Goal: Find specific page/section: Find specific page/section

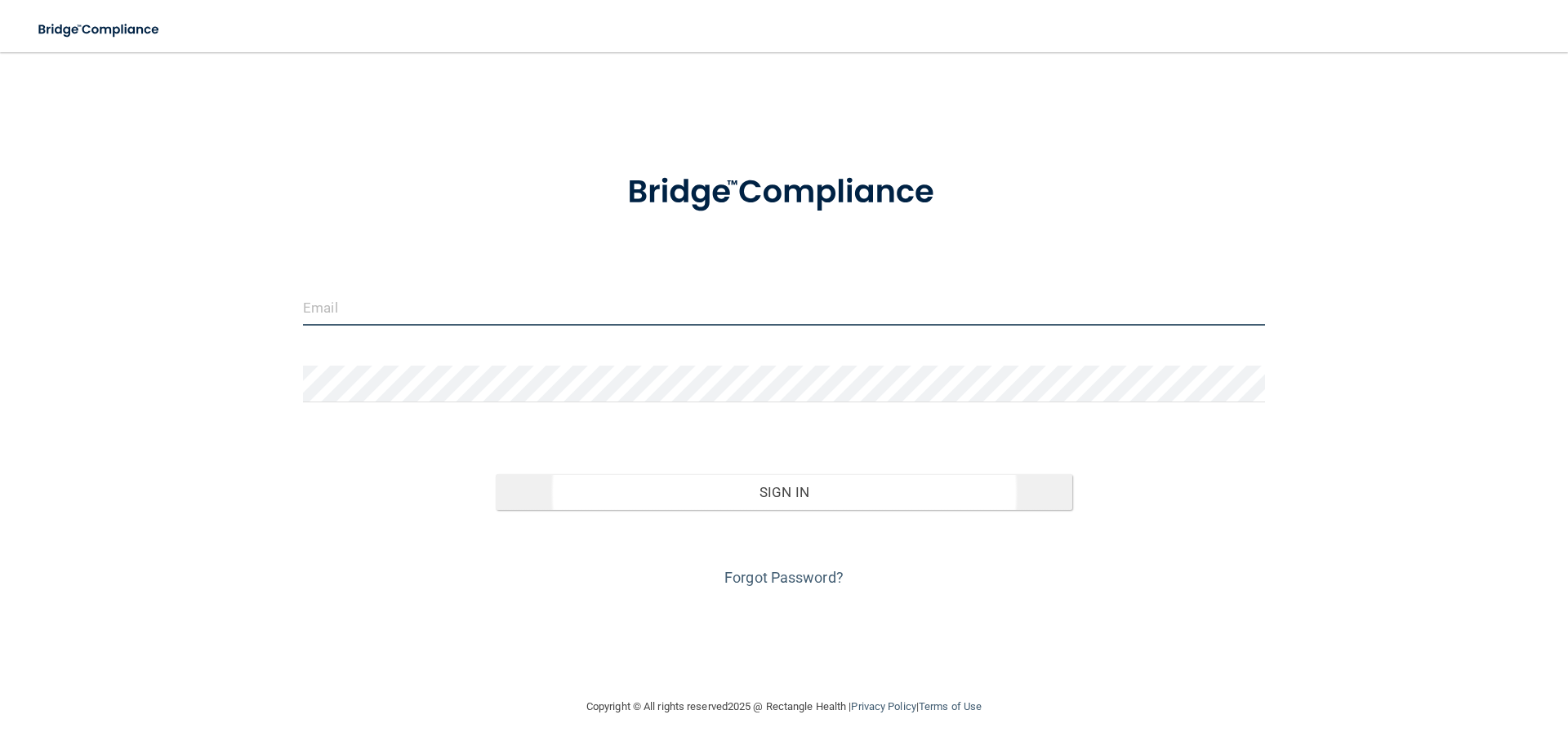
type input "[PERSON_NAME][EMAIL_ADDRESS][DOMAIN_NAME]"
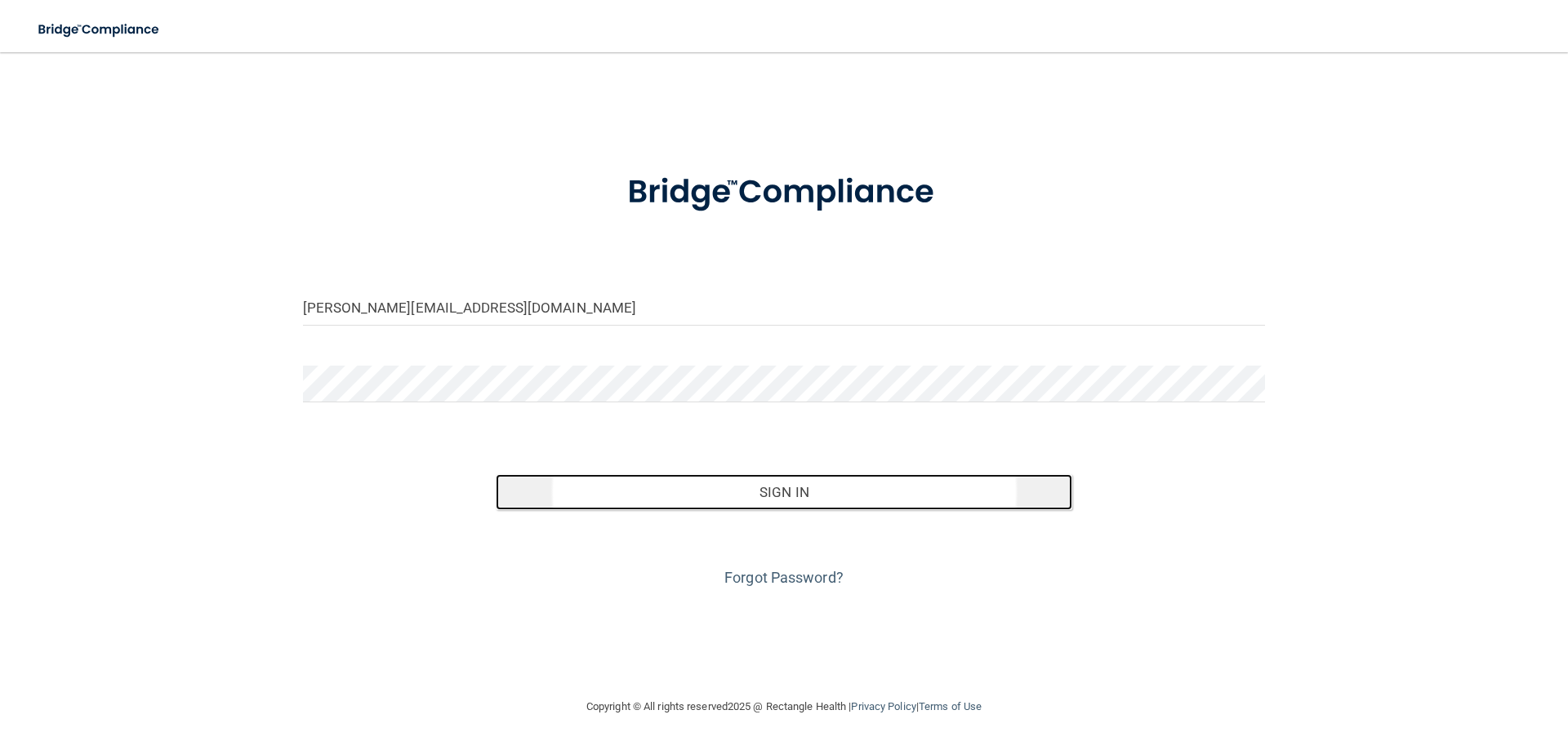
click at [764, 489] on button "Sign In" at bounding box center [784, 492] width 577 height 36
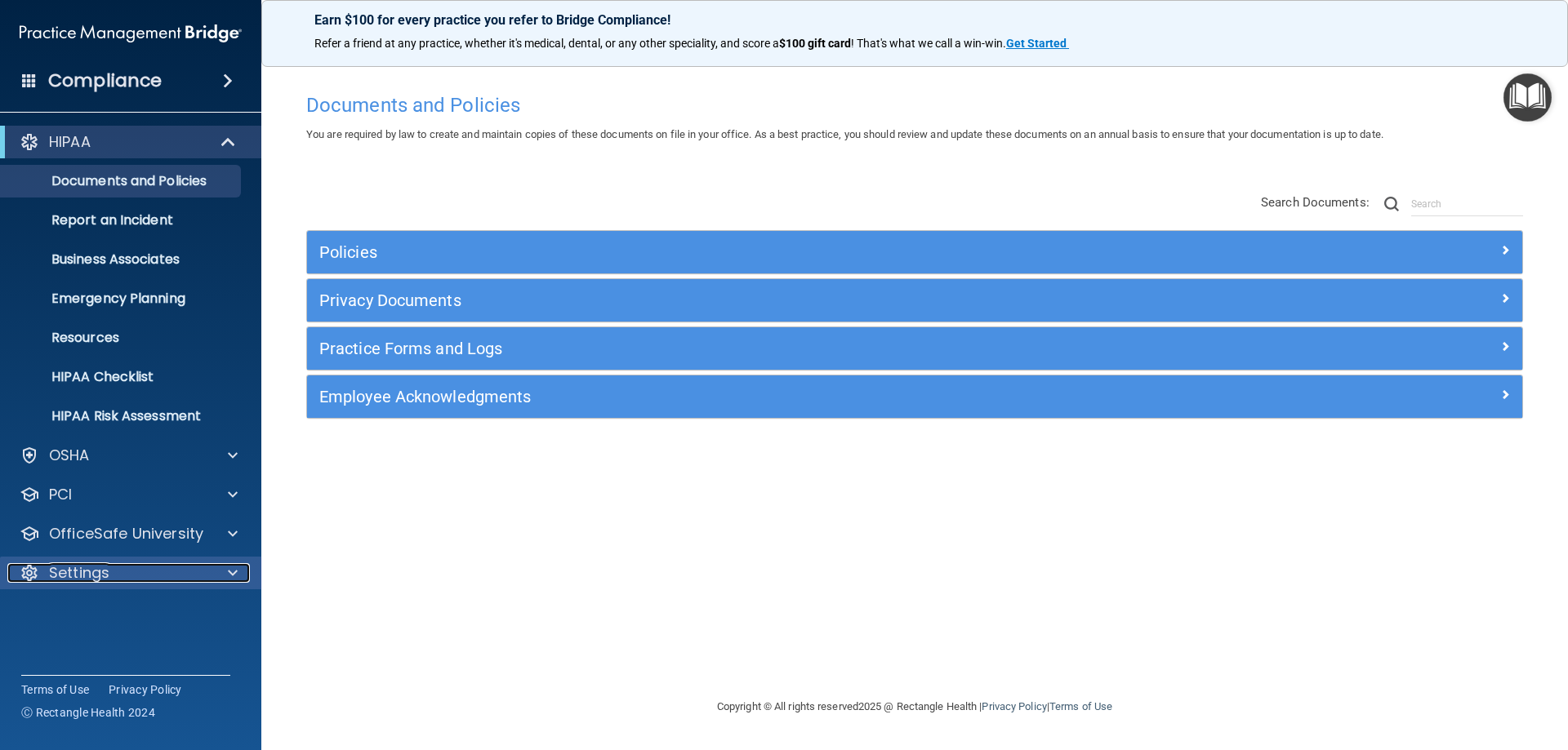
click at [210, 570] on div at bounding box center [230, 572] width 41 height 19
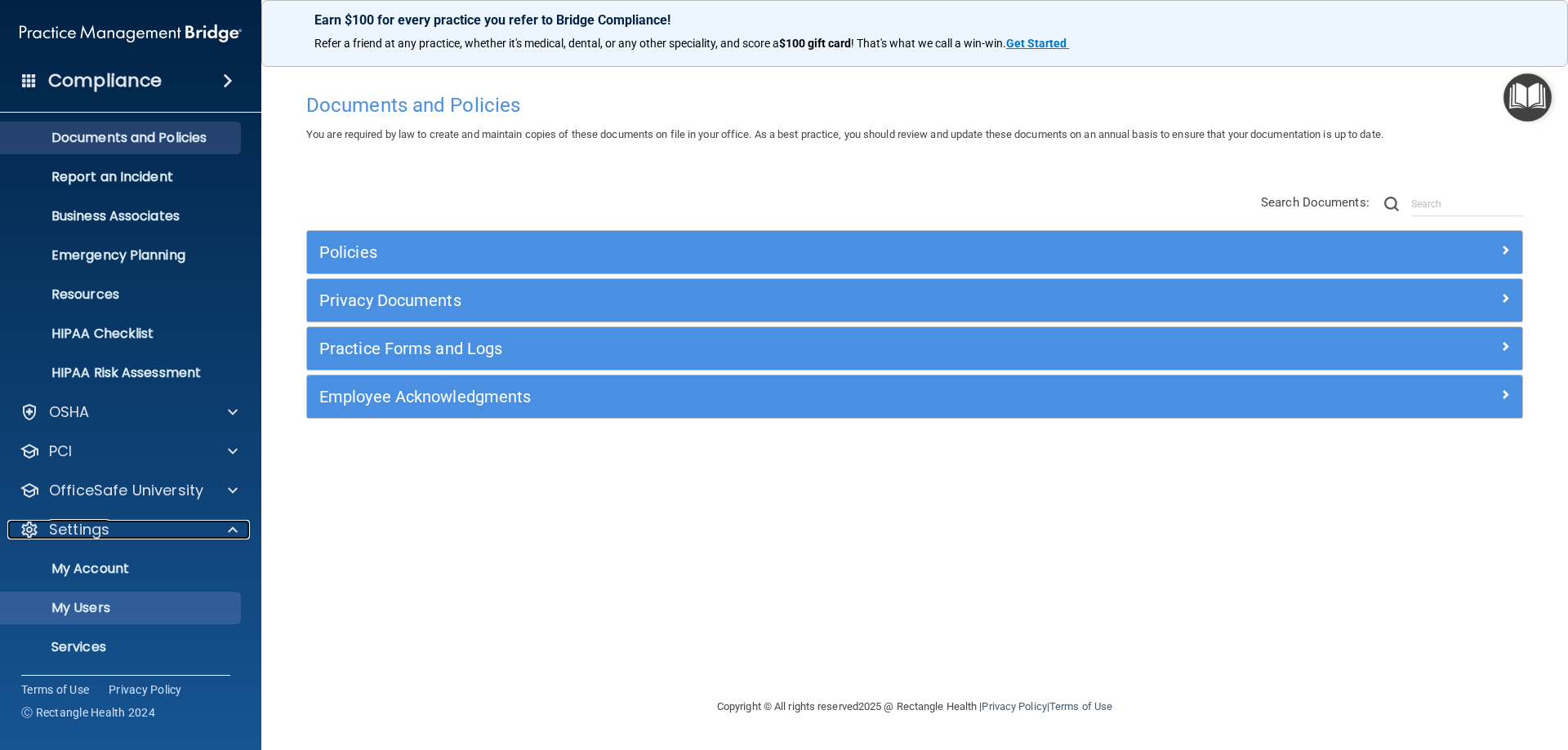
scroll to position [84, 0]
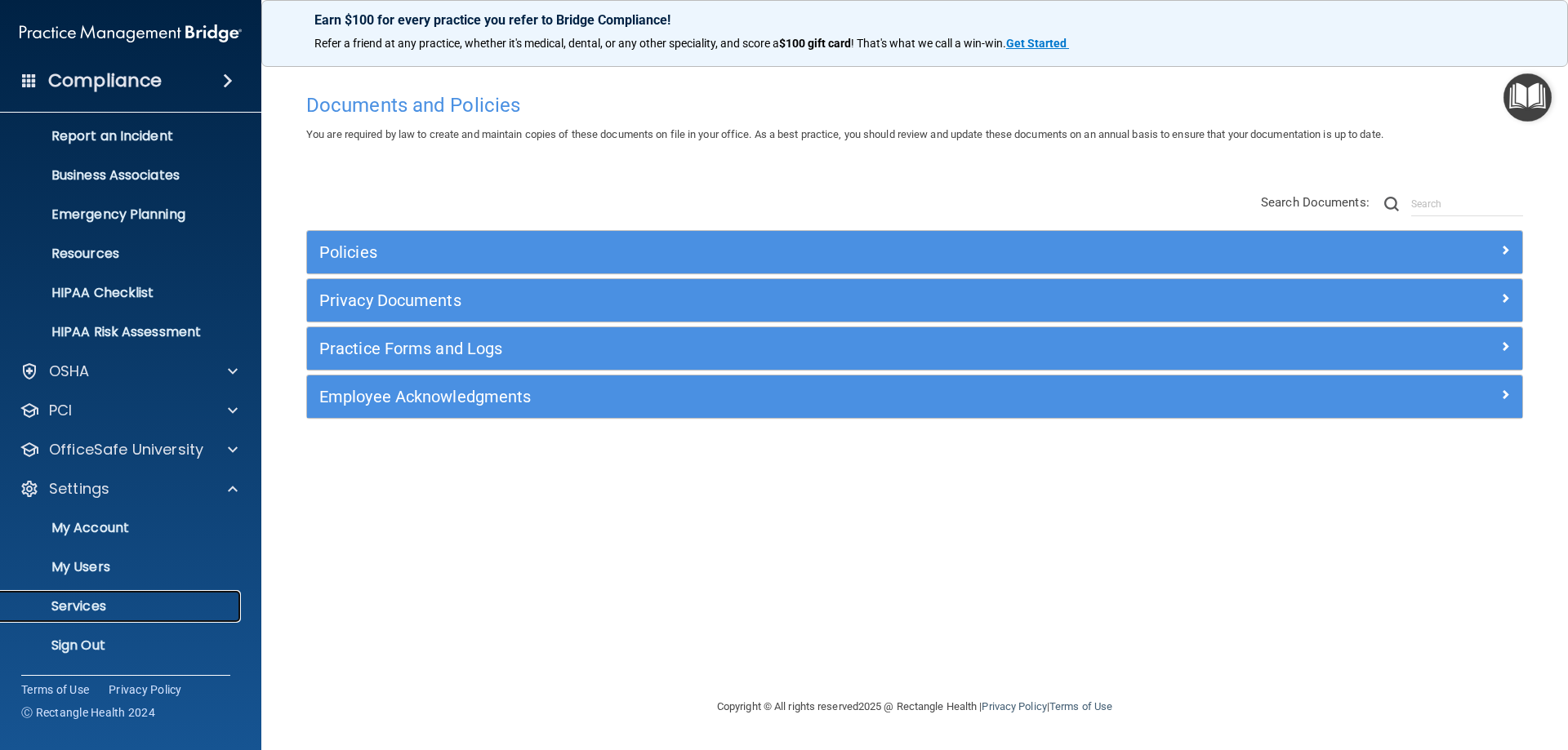
click at [96, 600] on p "Services" at bounding box center [122, 606] width 223 height 17
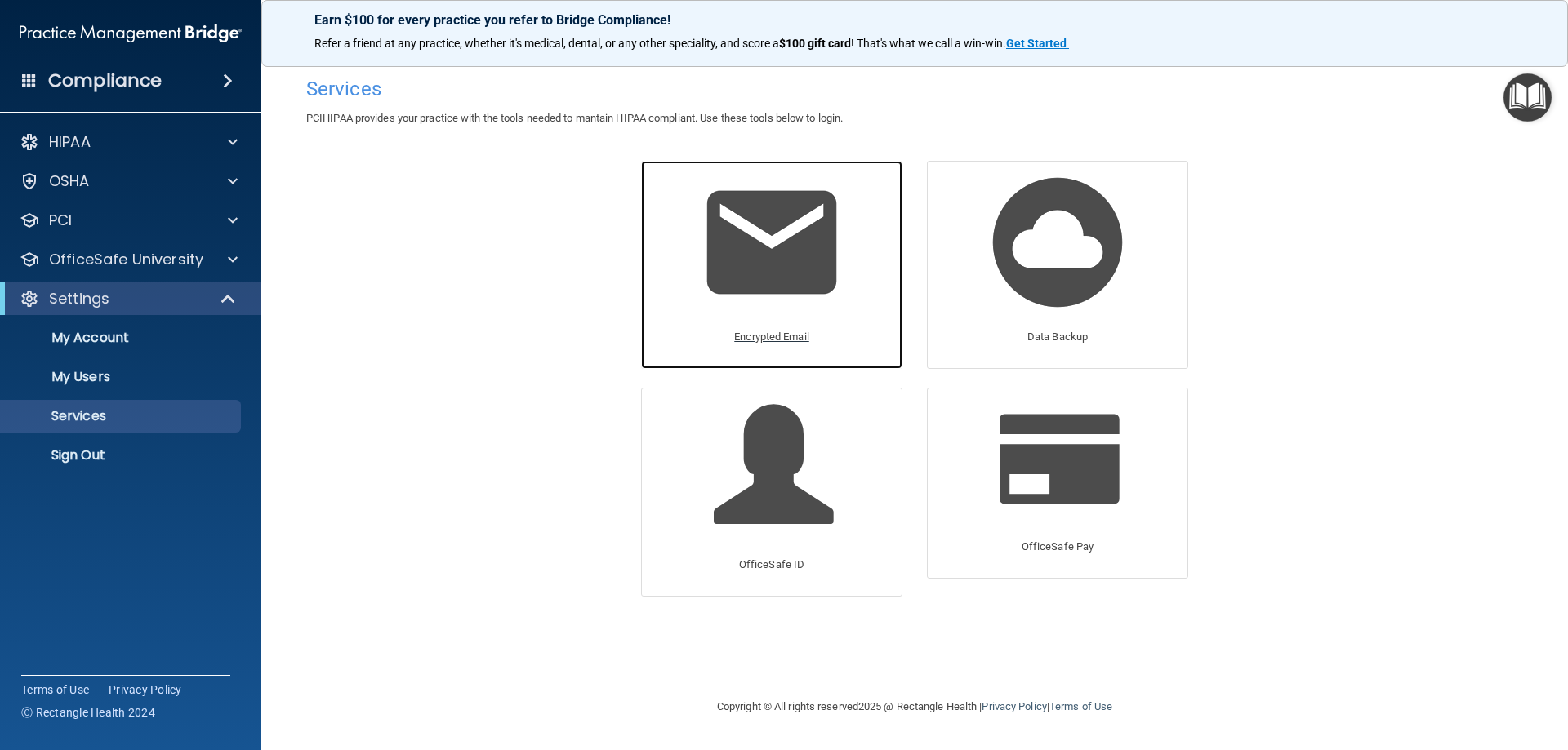
click at [807, 271] on img at bounding box center [772, 242] width 155 height 155
